Goal: Navigation & Orientation: Find specific page/section

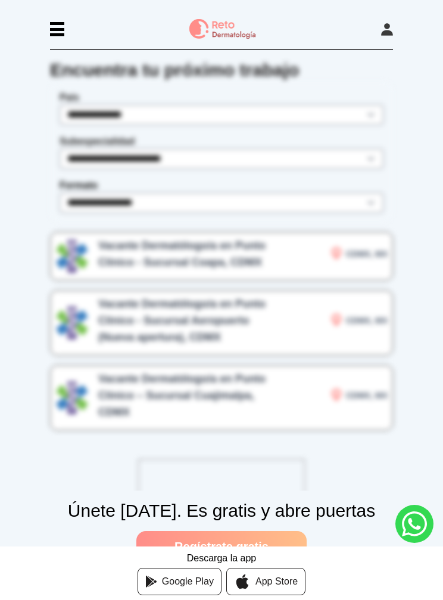
click at [61, 32] on div at bounding box center [57, 29] width 14 height 14
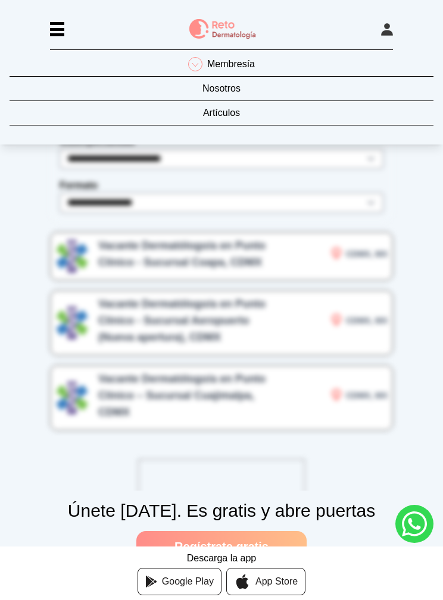
click at [196, 89] on link "Nosotros" at bounding box center [222, 92] width 424 height 20
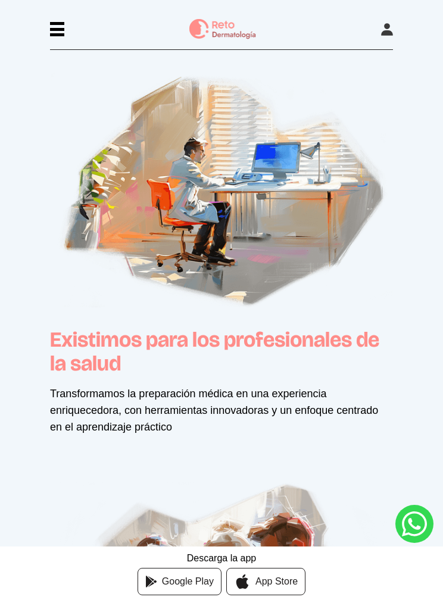
click at [55, 30] on div at bounding box center [57, 29] width 14 height 3
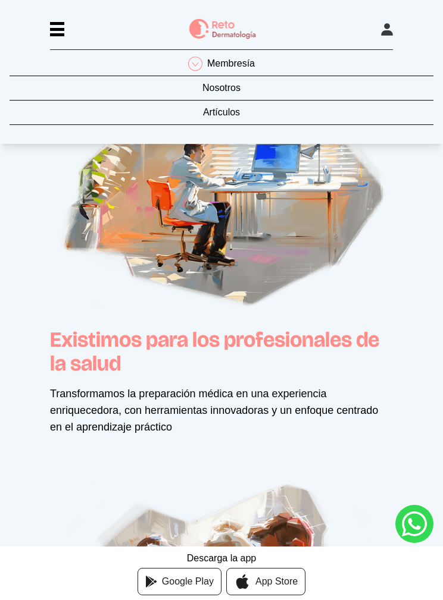
click at [62, 36] on div at bounding box center [57, 34] width 14 height 3
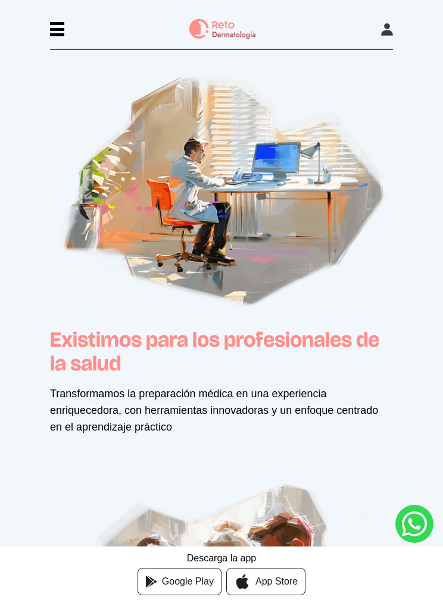
click at [59, 33] on div at bounding box center [57, 29] width 14 height 14
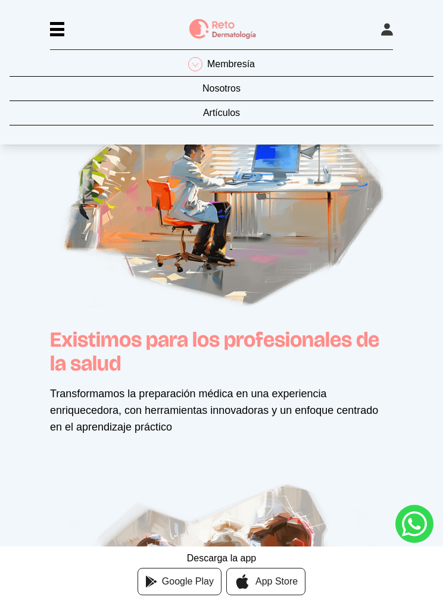
click at [148, 118] on link "Artículos" at bounding box center [222, 116] width 424 height 20
click at [208, 111] on link "Artículos" at bounding box center [222, 116] width 424 height 20
